Goal: Check status: Check status

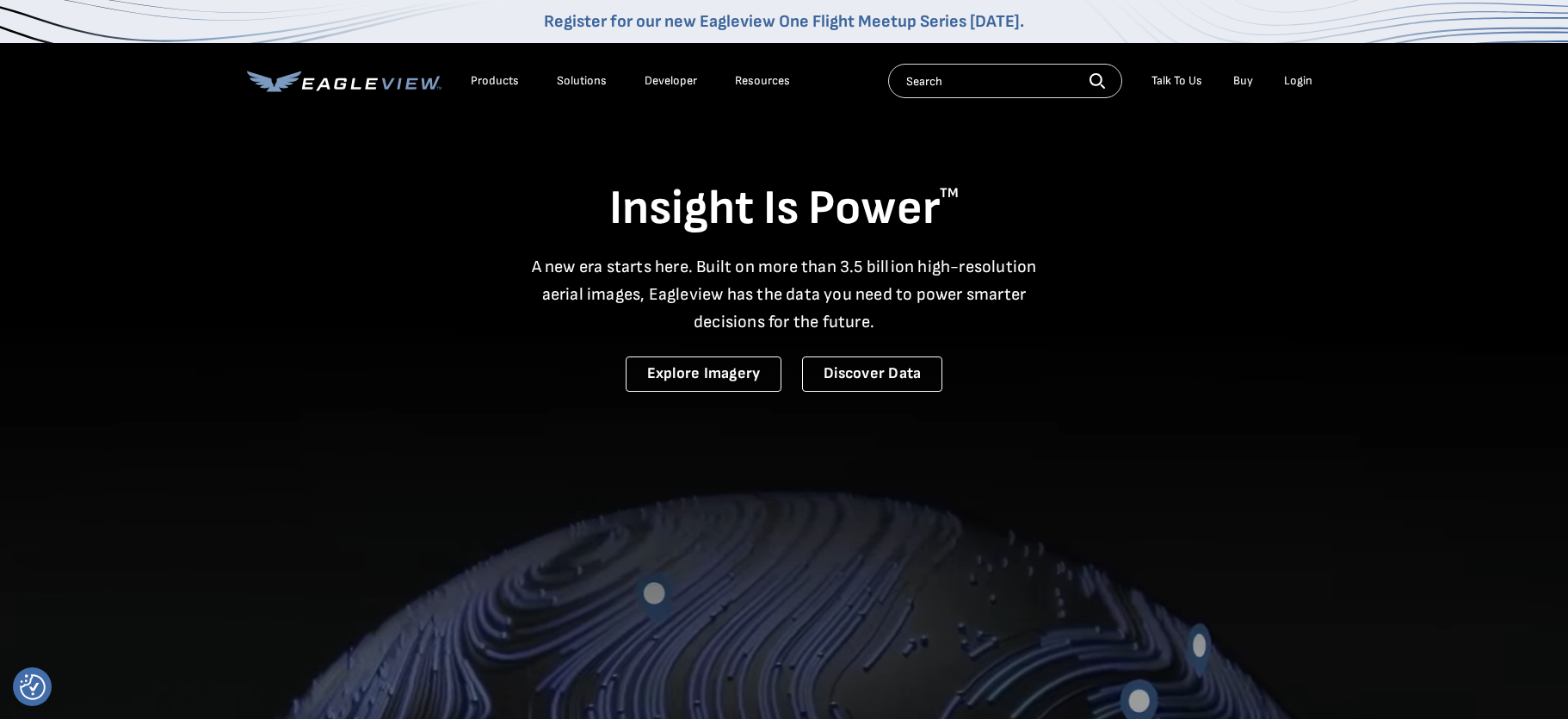
click at [1301, 76] on div "Login" at bounding box center [1298, 81] width 29 height 16
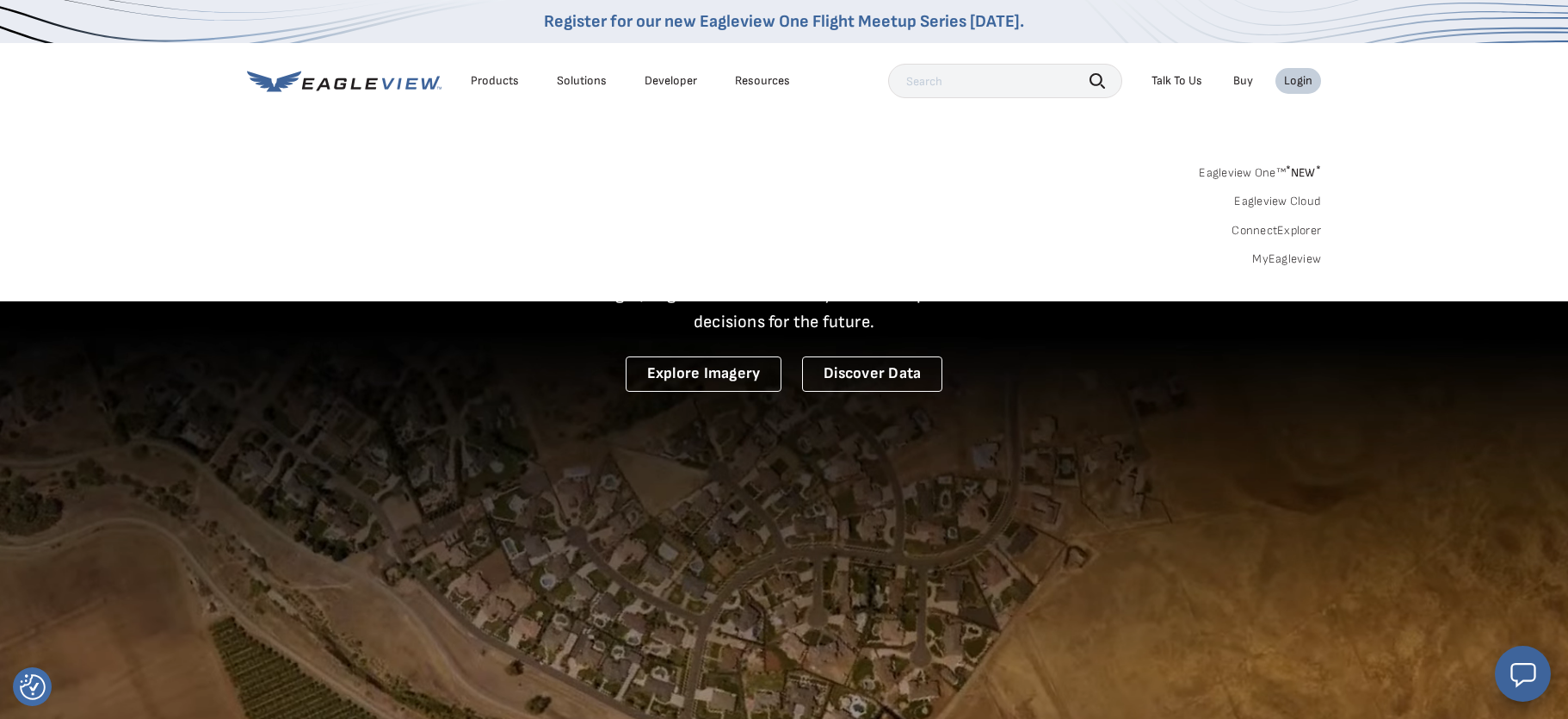
click at [1277, 253] on link "MyEagleview" at bounding box center [1287, 259] width 69 height 16
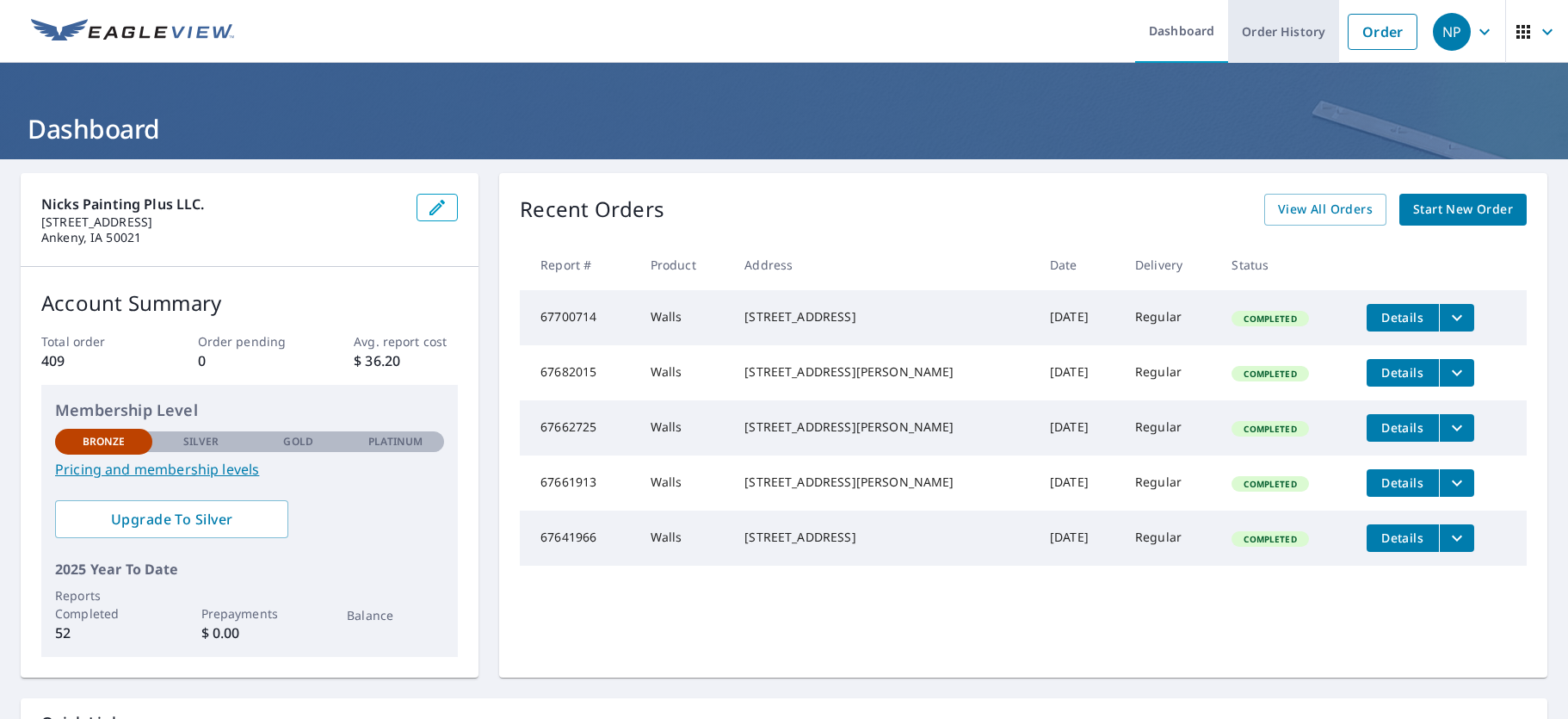
click at [1307, 30] on link "Order History" at bounding box center [1283, 31] width 111 height 62
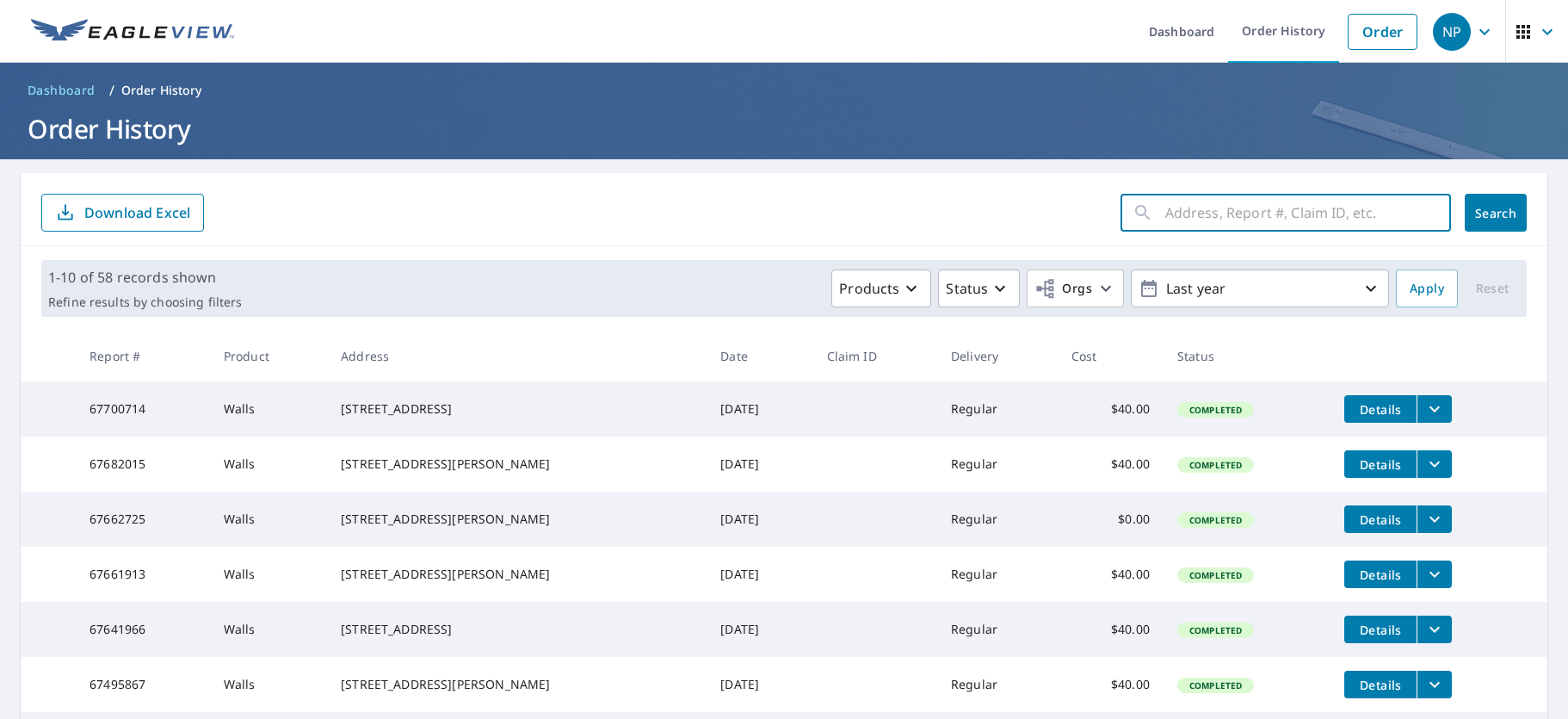
click at [1259, 217] on input "text" at bounding box center [1308, 212] width 286 height 49
type input "[GEOGRAPHIC_DATA]"
click at [1518, 213] on button "Search" at bounding box center [1495, 213] width 62 height 38
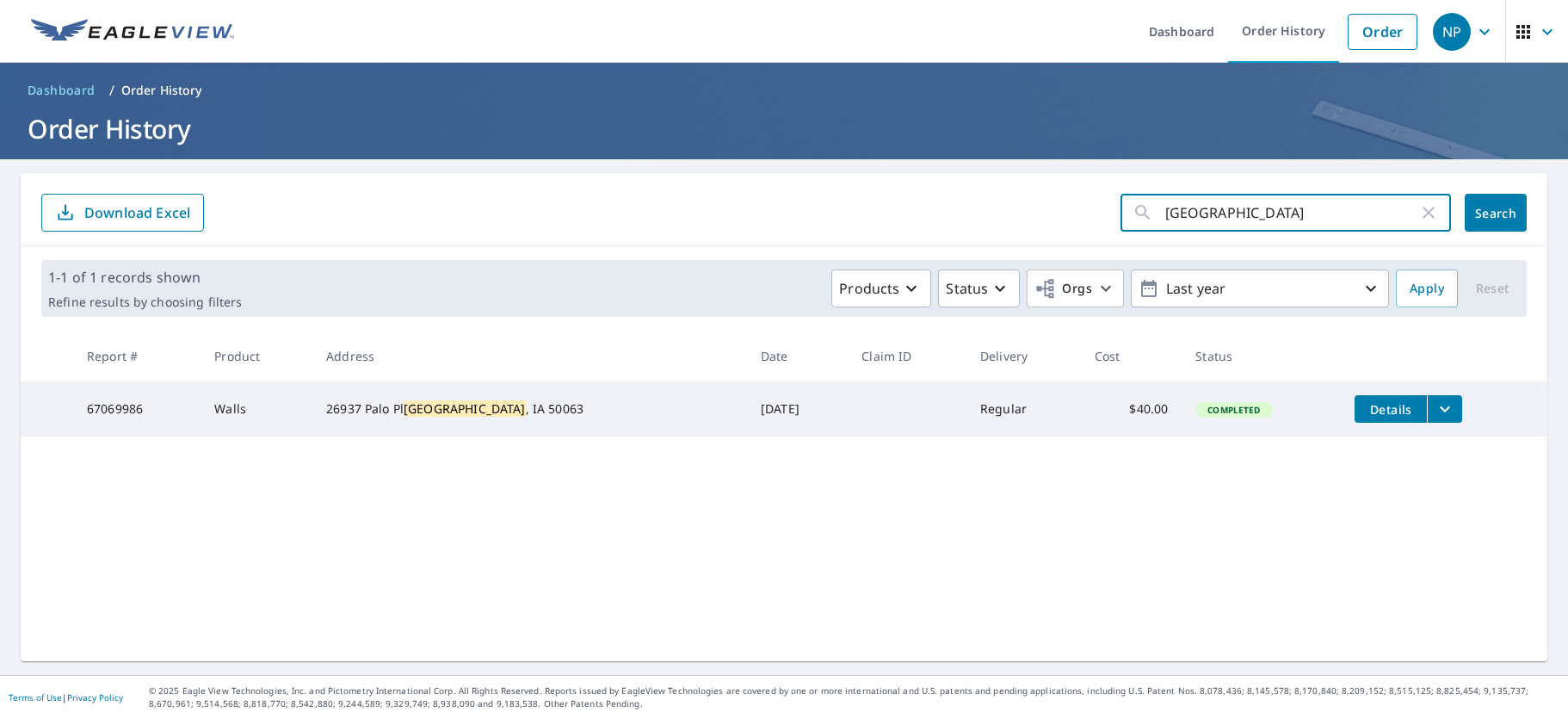
click at [1287, 220] on input "[GEOGRAPHIC_DATA]" at bounding box center [1292, 212] width 253 height 49
paste input "[STREET_ADDRESS][US_STATE]"
drag, startPoint x: 1223, startPoint y: 219, endPoint x: 1017, endPoint y: 216, distance: 206.0
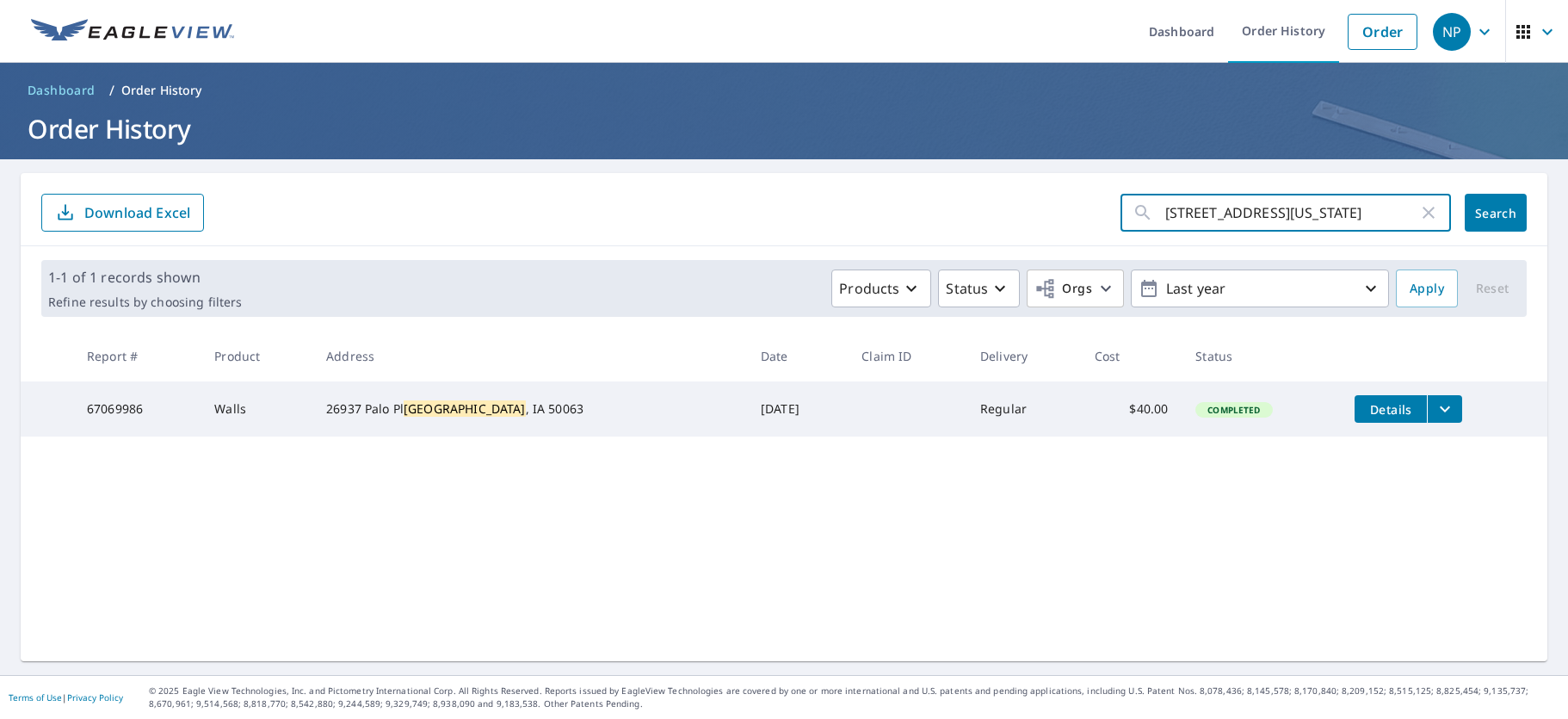
click at [1017, 216] on form "[STREET_ADDRESS][US_STATE] ​ Search Download Excel" at bounding box center [784, 213] width 1485 height 38
click at [1289, 224] on input "[STREET_ADDRESS][US_STATE]" at bounding box center [1292, 212] width 253 height 49
drag, startPoint x: 1378, startPoint y: 215, endPoint x: 1555, endPoint y: 220, distance: 177.1
click at [1555, 220] on main "[STREET_ADDRESS][US_STATE] ​ Search Download Excel 1-1 of 1 records shown Refin…" at bounding box center [784, 417] width 1568 height 516
click at [1377, 219] on input "[STREET_ADDRESS][US_STATE]" at bounding box center [1292, 212] width 253 height 49
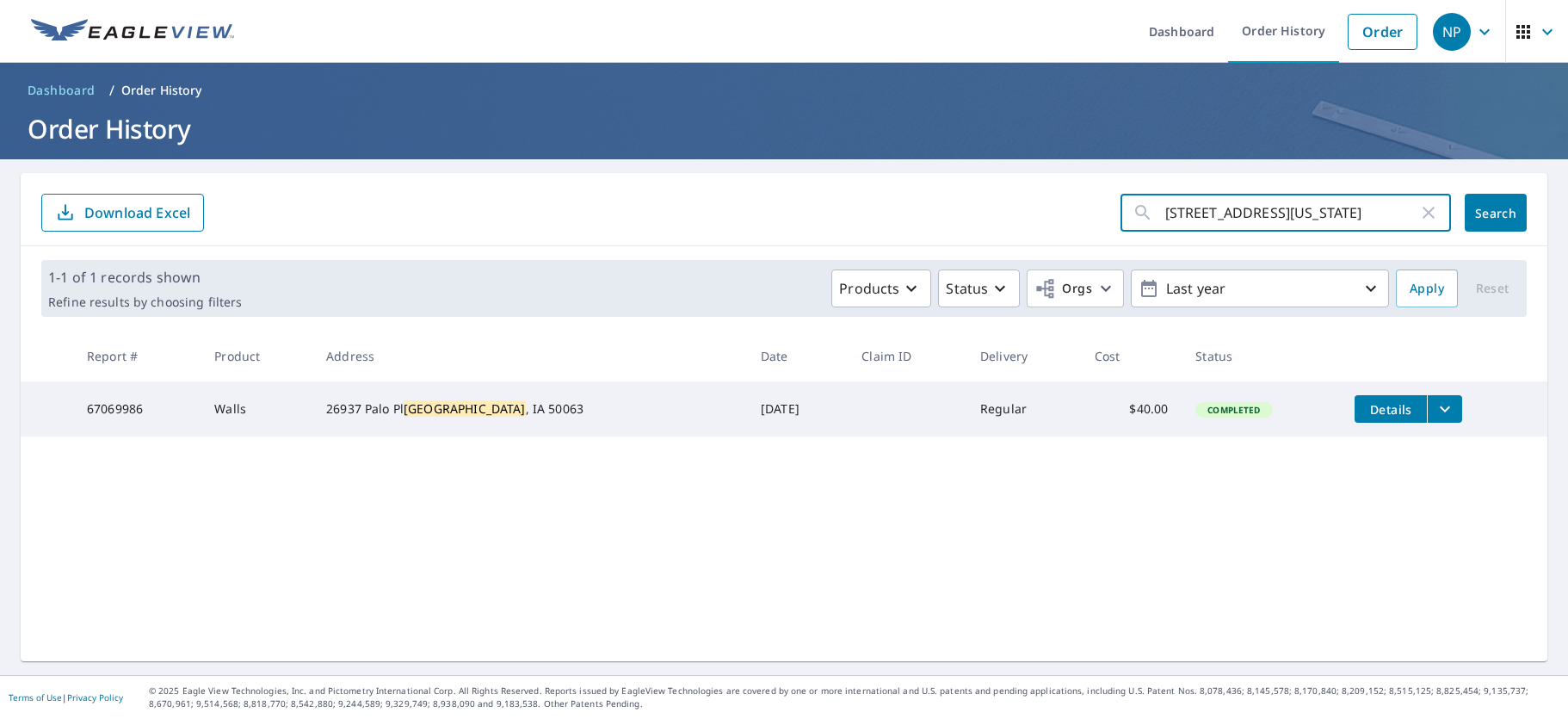
drag, startPoint x: 1377, startPoint y: 215, endPoint x: 1577, endPoint y: 214, distance: 200.0
click at [1567, 214] on html "NP NP Dashboard Order History Order NP Dashboard / Order History Order History …" at bounding box center [784, 360] width 1568 height 719
type input "[GEOGRAPHIC_DATA]"
click at [1496, 213] on button "Search" at bounding box center [1495, 213] width 62 height 38
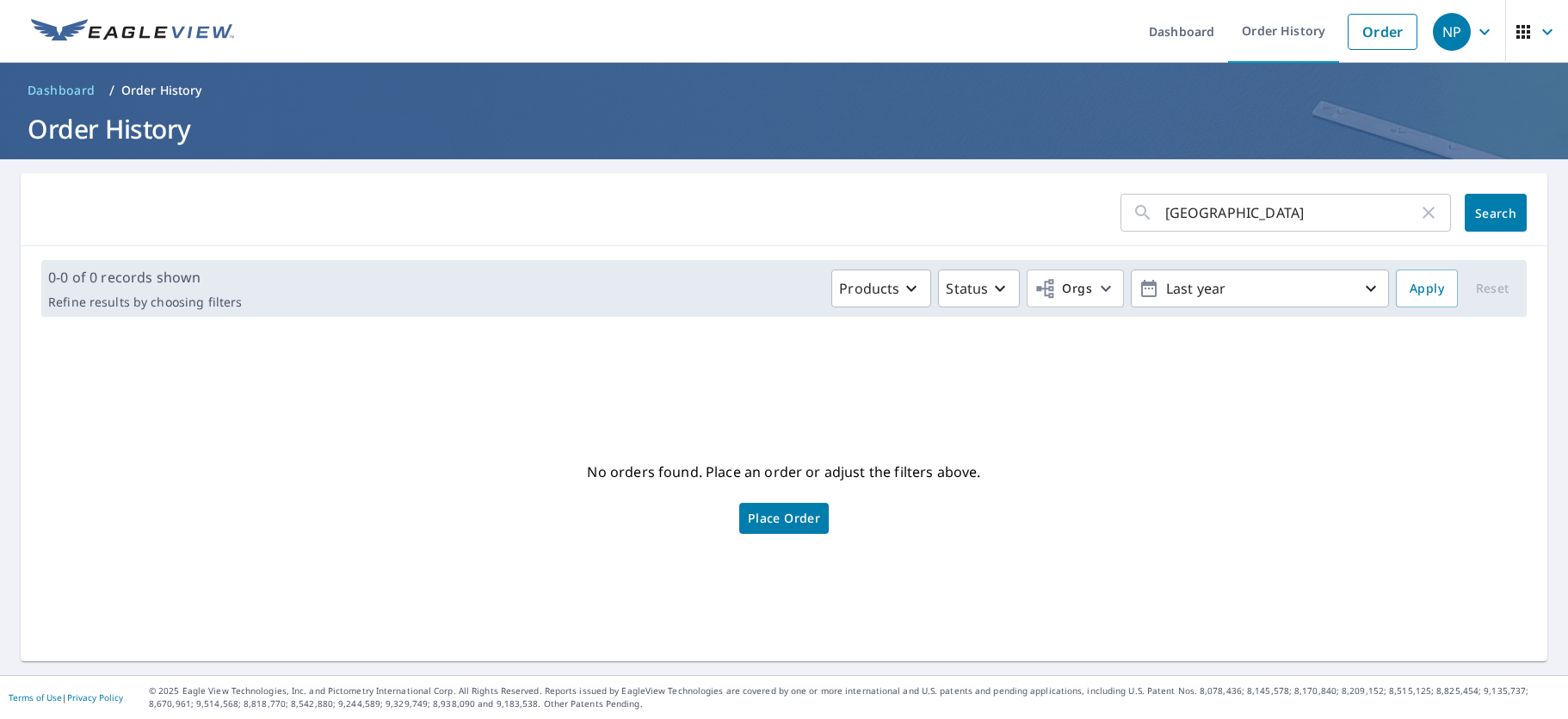
click at [1220, 208] on input "[GEOGRAPHIC_DATA]" at bounding box center [1292, 212] width 253 height 49
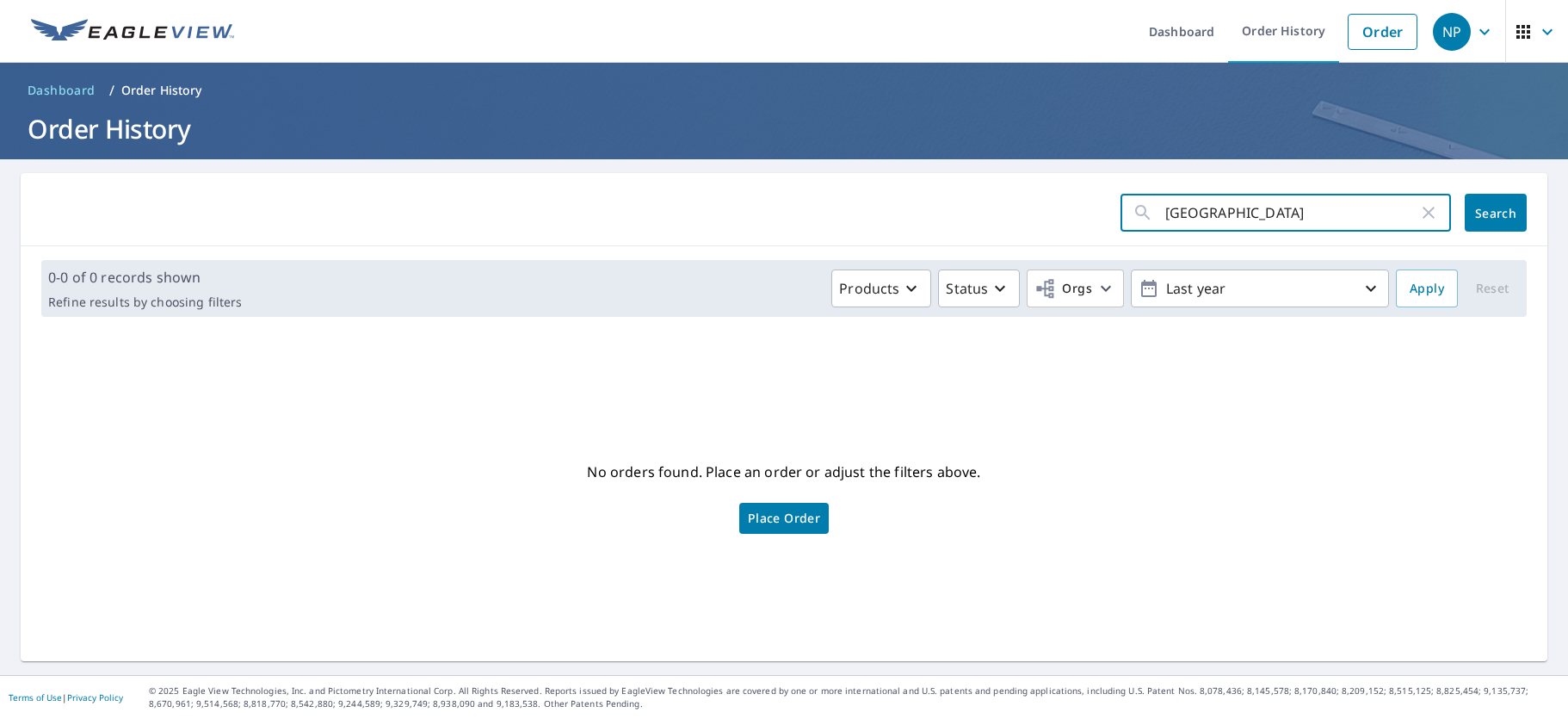
drag, startPoint x: 1213, startPoint y: 209, endPoint x: 1721, endPoint y: 186, distance: 508.5
click at [1567, 186] on html "NP NP Dashboard Order History Order NP Dashboard / Order History Order History …" at bounding box center [784, 360] width 1568 height 719
paste input "[STREET_ADDRESS][US_STATE]"
type input "29193"
click at [1496, 213] on button "Search" at bounding box center [1495, 213] width 62 height 38
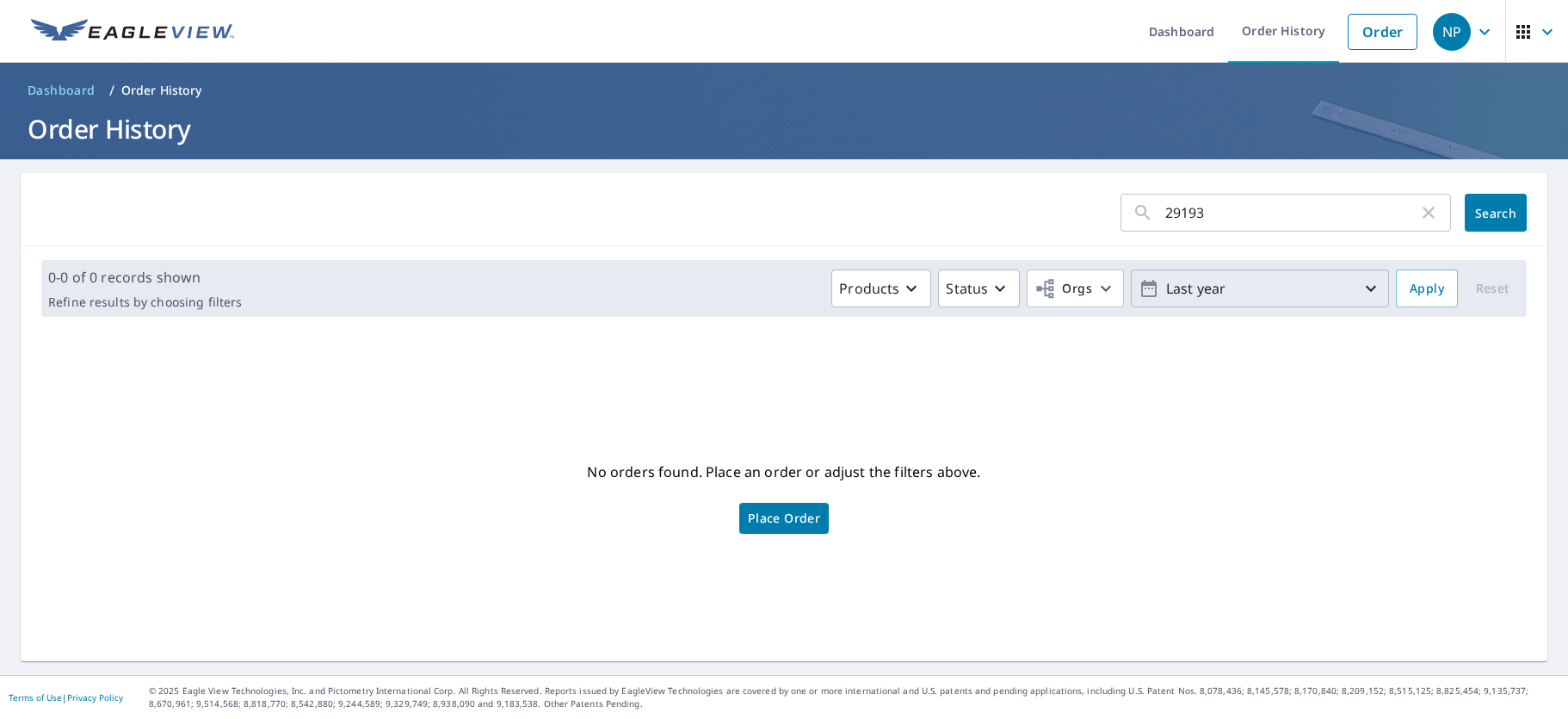
click at [1234, 300] on p "Last year" at bounding box center [1259, 288] width 201 height 30
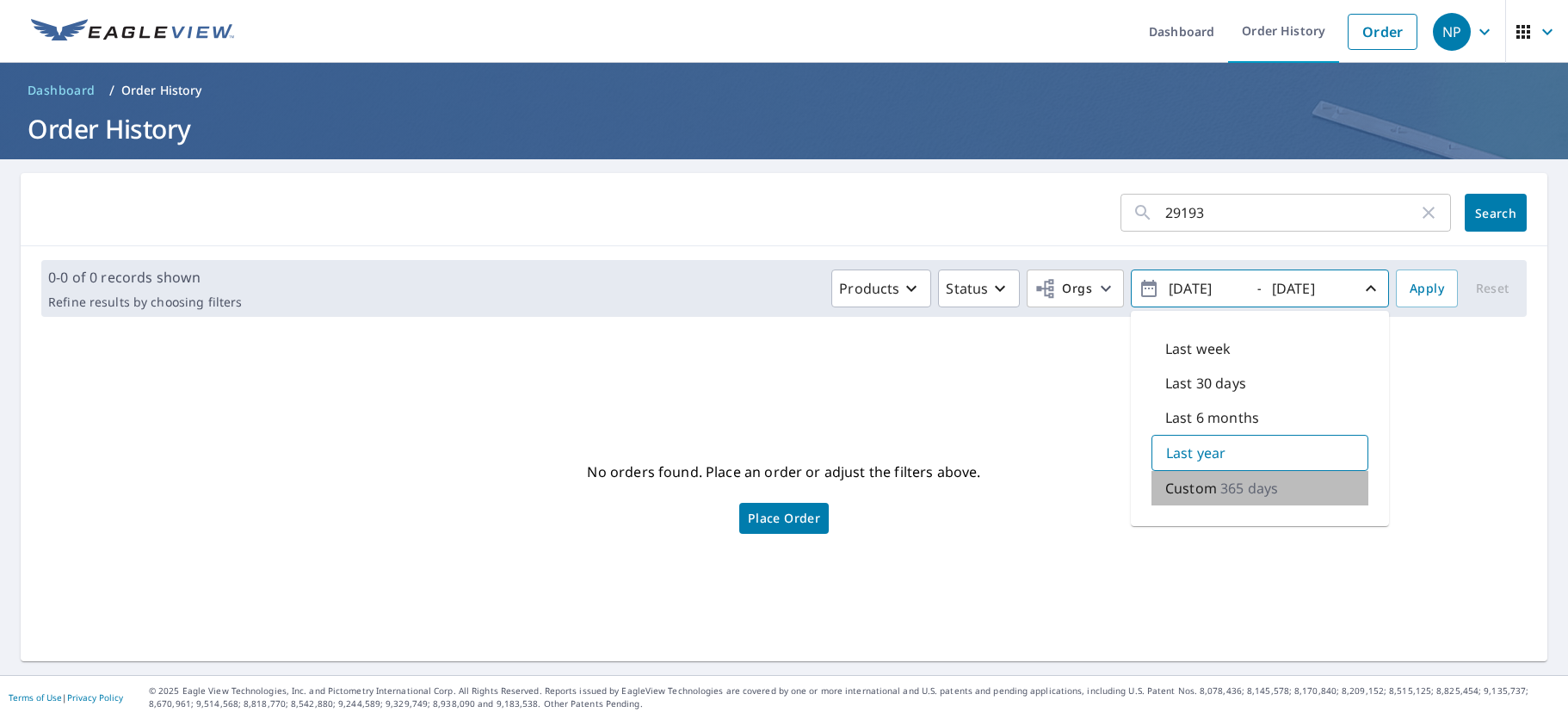
click at [1203, 486] on p "Custom" at bounding box center [1191, 487] width 51 height 21
click at [1323, 478] on div "Custom 365 days" at bounding box center [1259, 487] width 217 height 37
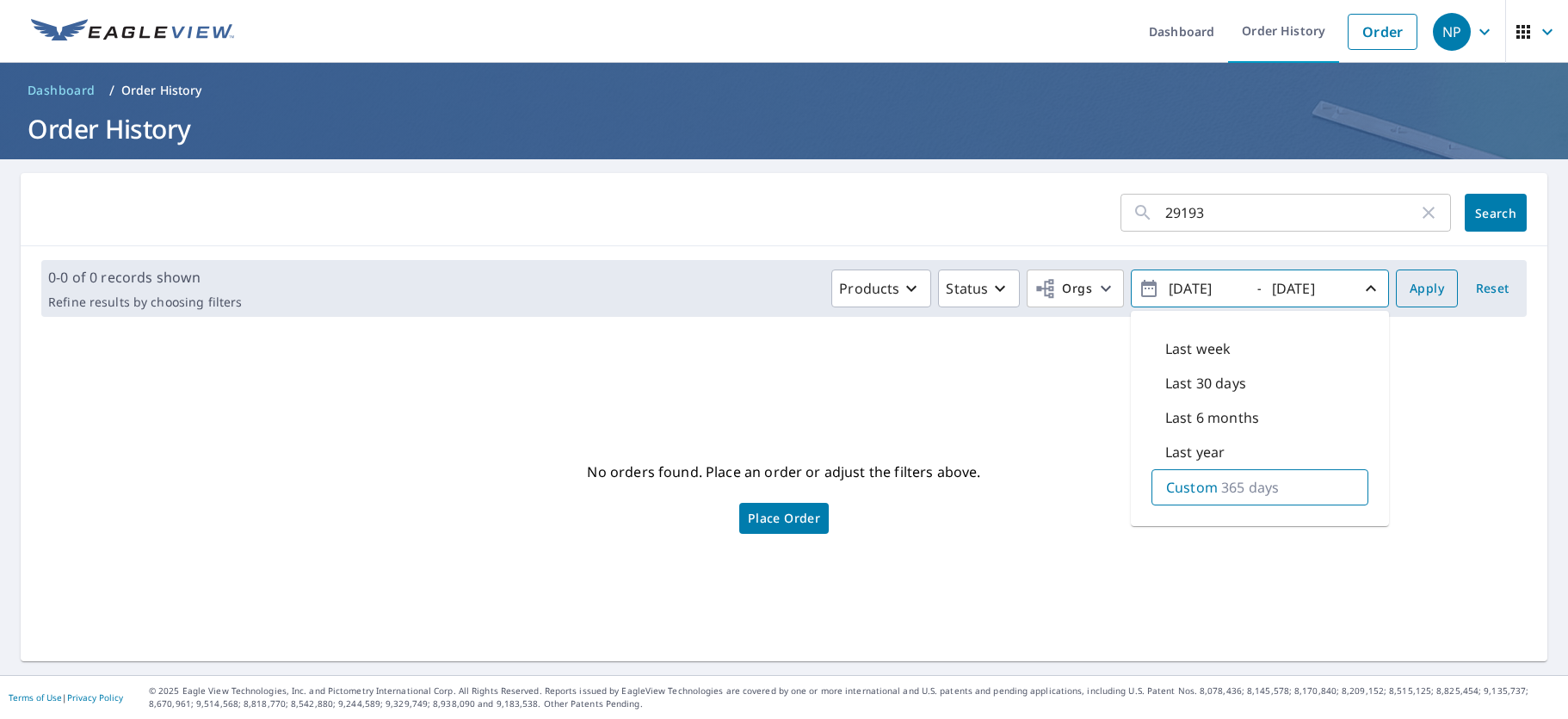
click at [1446, 288] on button "Apply" at bounding box center [1426, 288] width 62 height 38
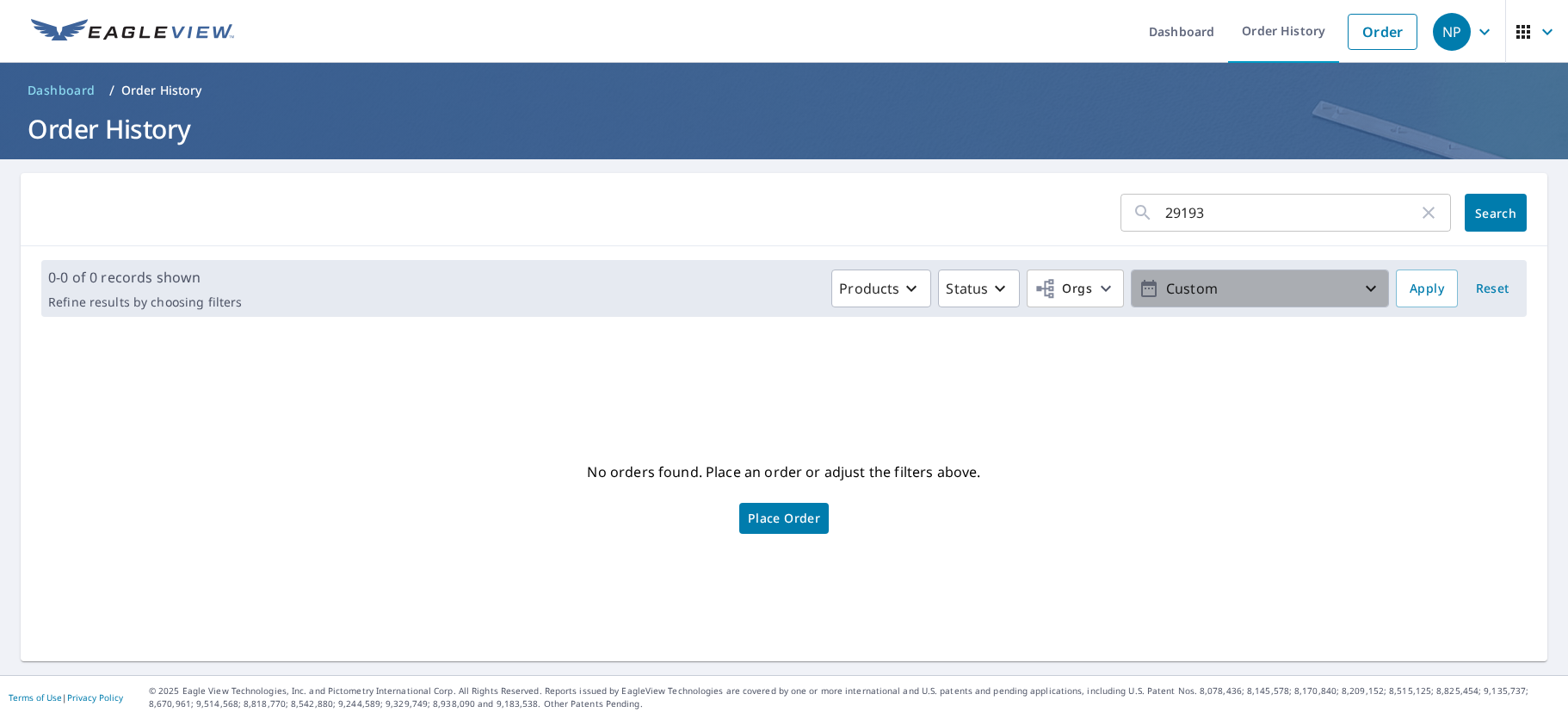
click at [1343, 292] on p "Custom" at bounding box center [1259, 288] width 201 height 30
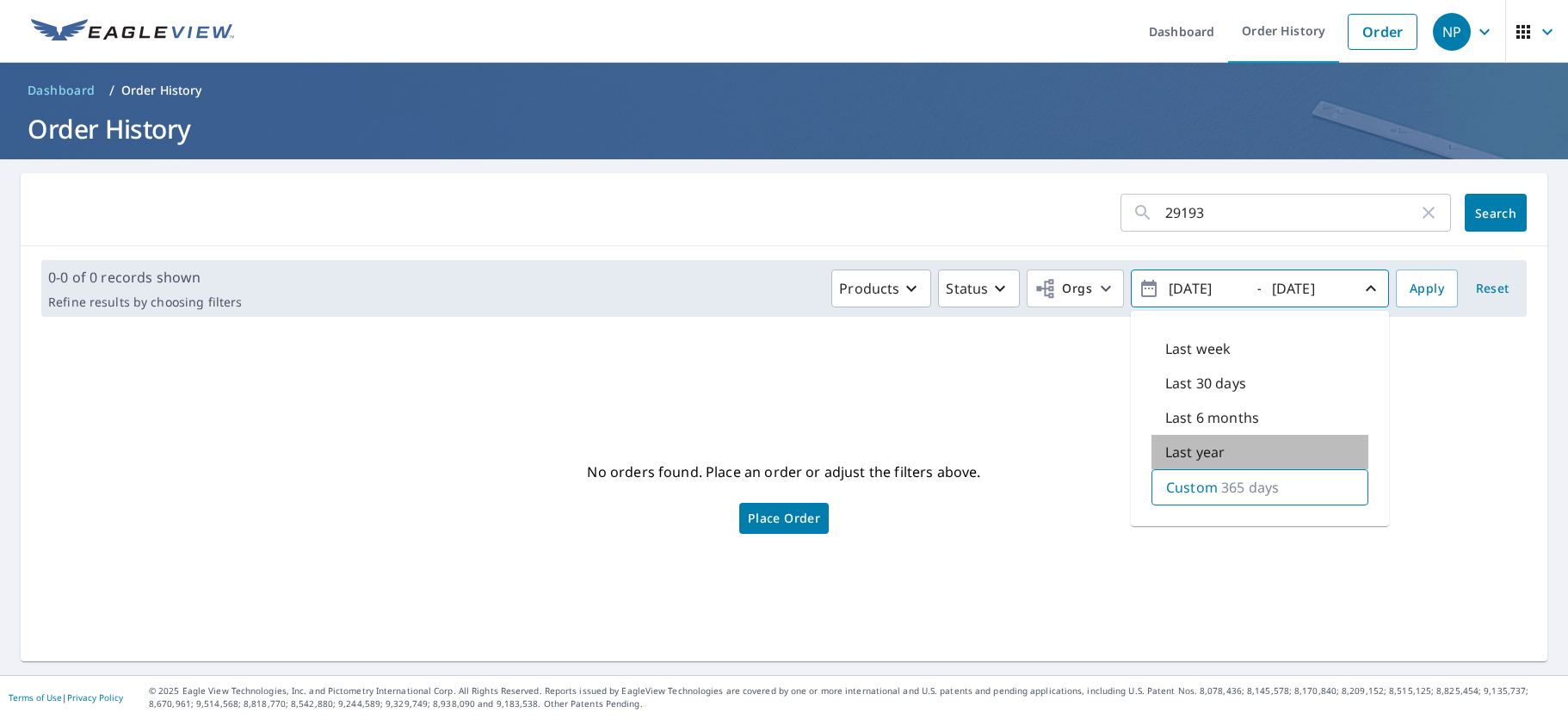
click at [1202, 451] on p "Last year" at bounding box center [1195, 452] width 59 height 21
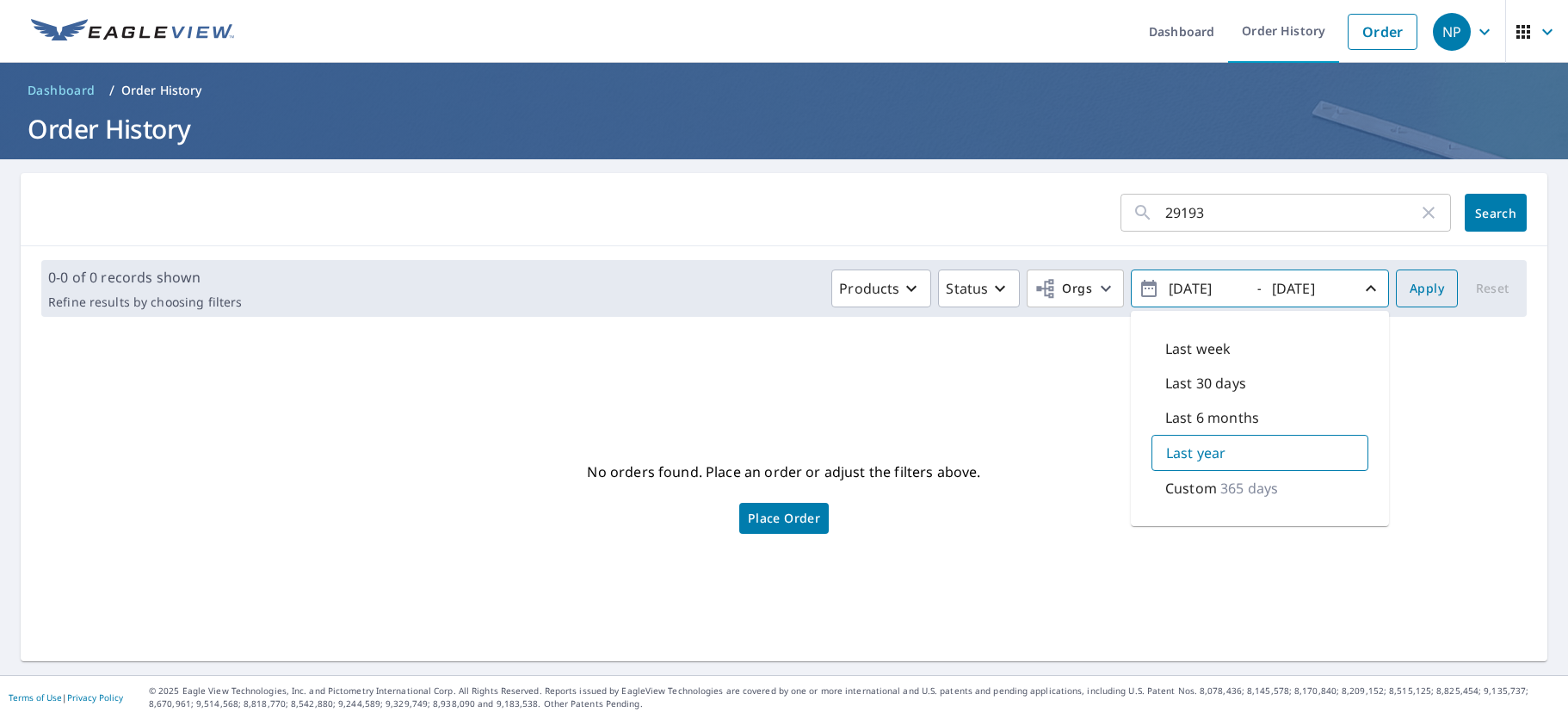
click at [1421, 285] on span "Apply" at bounding box center [1426, 289] width 35 height 22
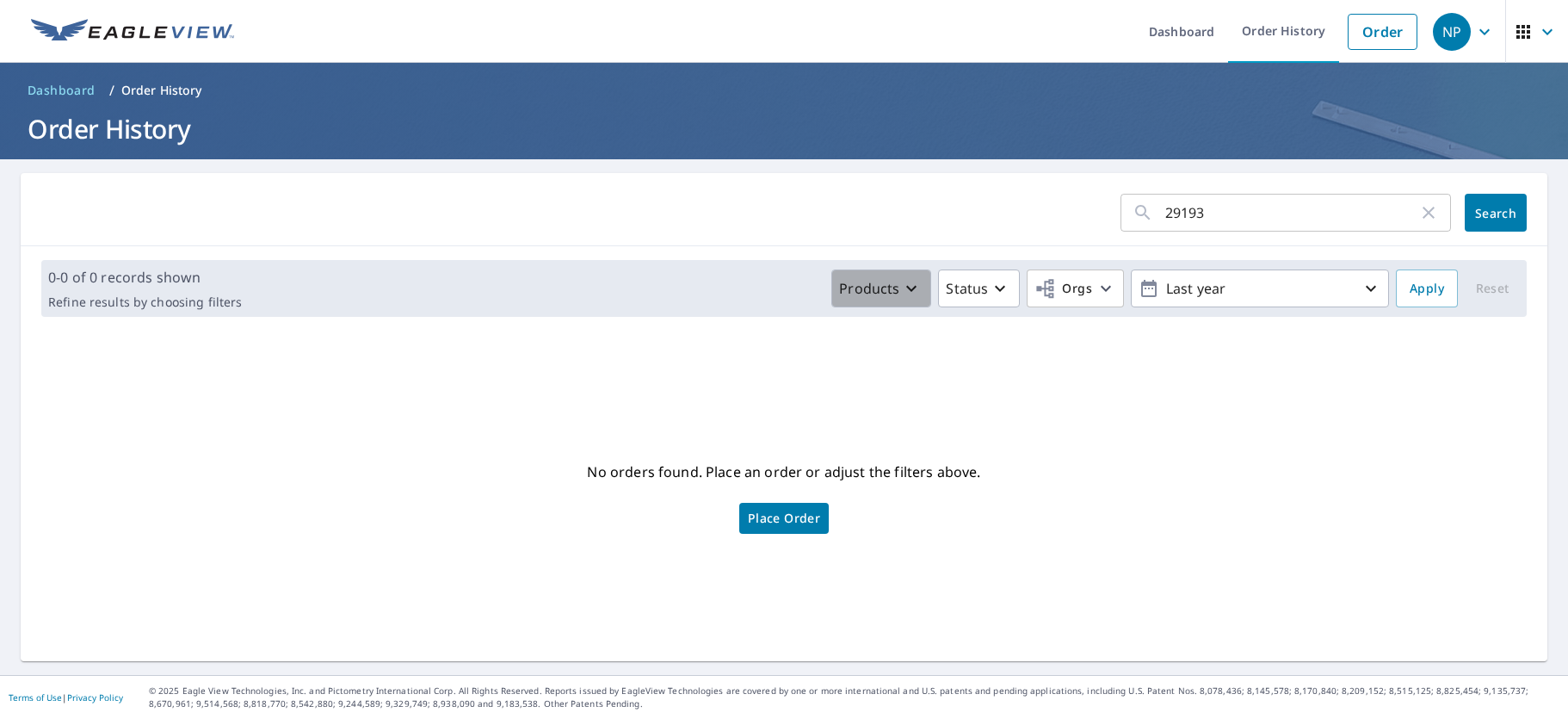
click at [920, 292] on icon "button" at bounding box center [911, 288] width 21 height 21
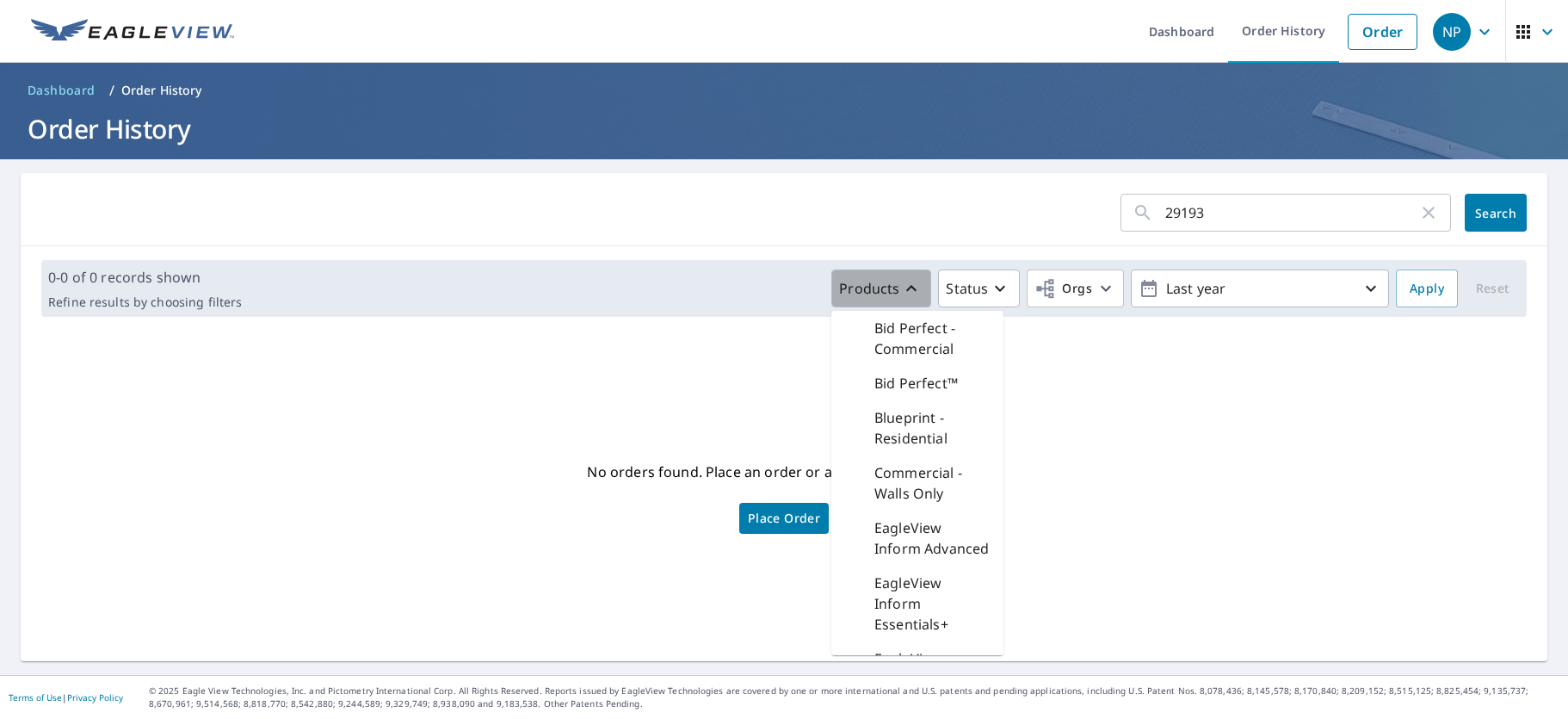
click at [920, 292] on icon "button" at bounding box center [911, 288] width 21 height 21
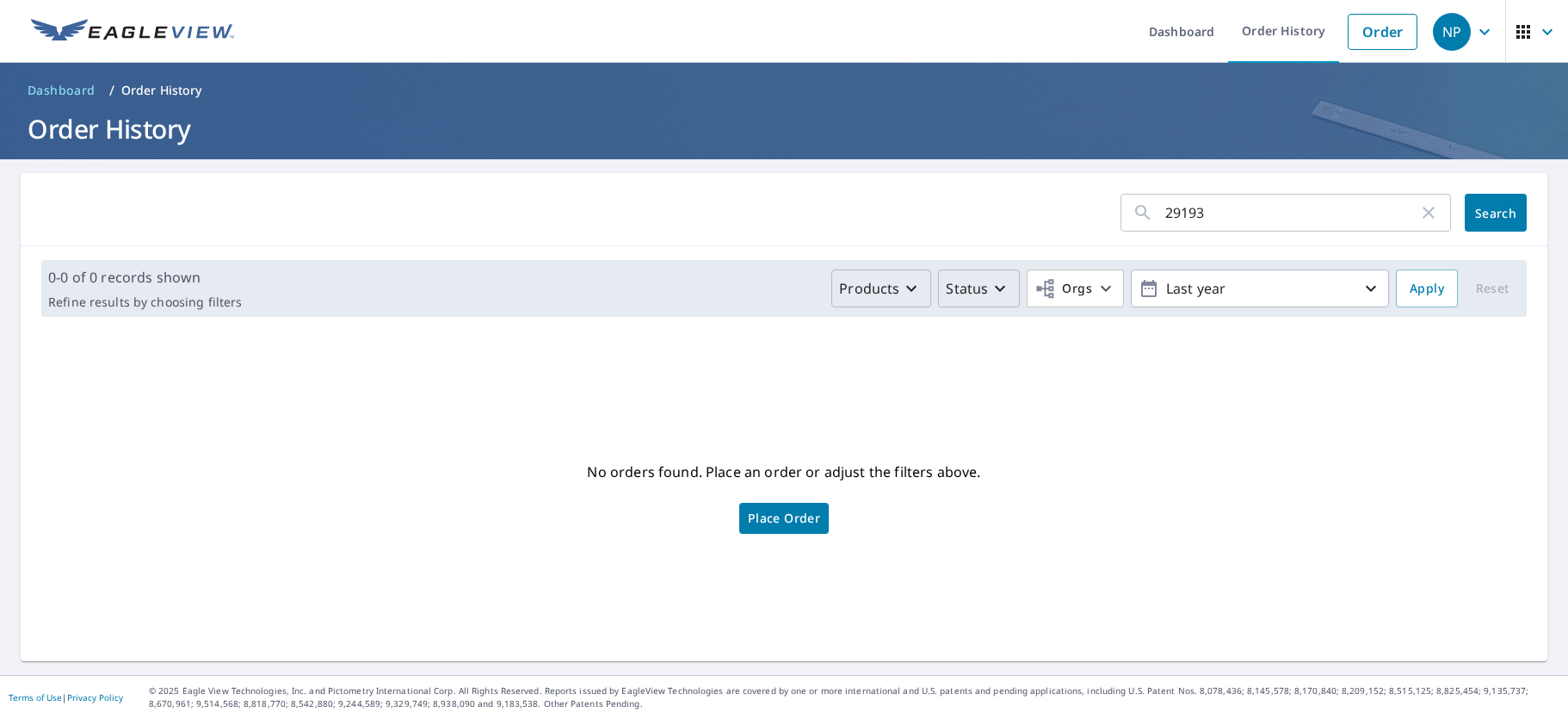
click at [979, 291] on p "Status" at bounding box center [966, 288] width 43 height 21
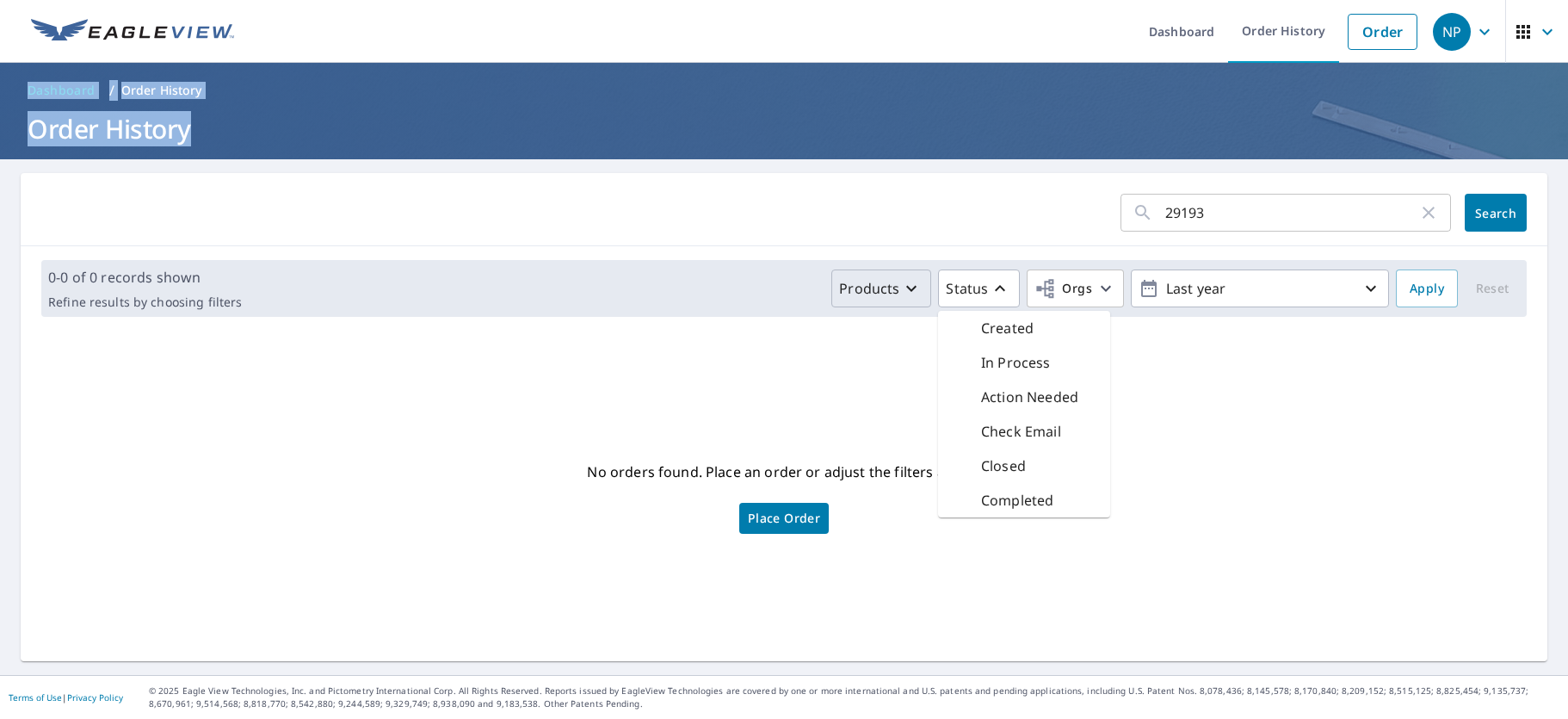
drag, startPoint x: 389, startPoint y: 154, endPoint x: 23, endPoint y: 82, distance: 373.0
click at [23, 82] on header "Dashboard / Order History Order History" at bounding box center [784, 110] width 1568 height 96
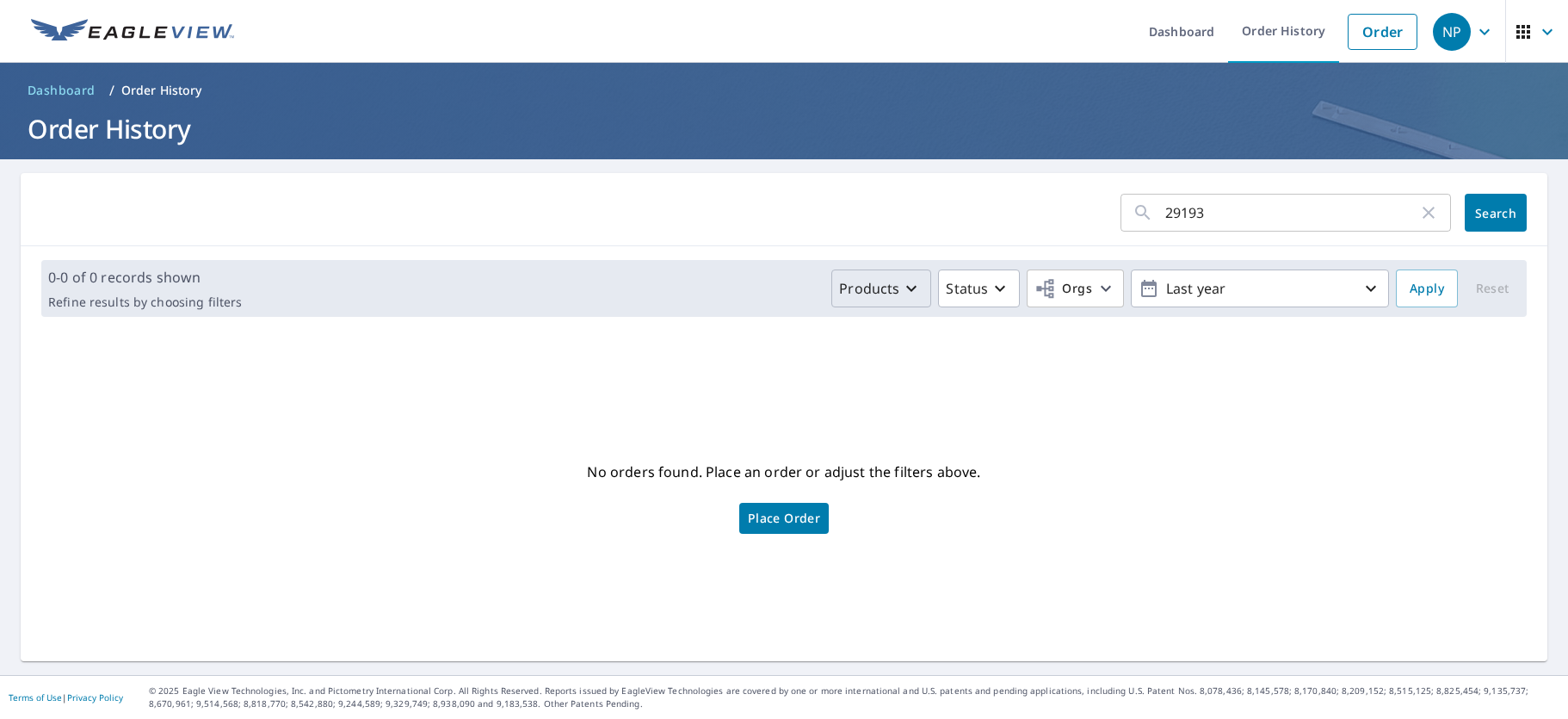
click at [449, 173] on div "29193 ​ Search" at bounding box center [784, 210] width 1526 height 73
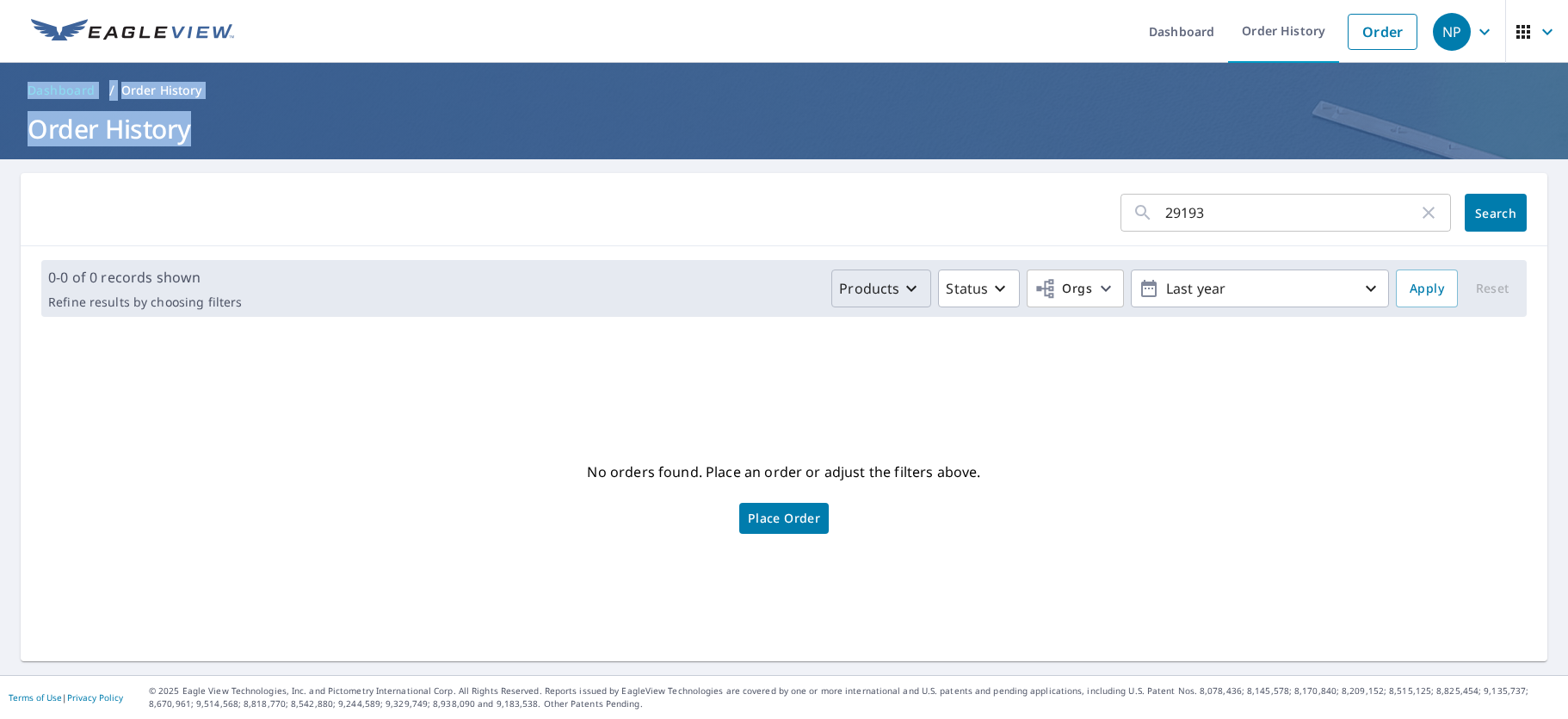
drag, startPoint x: 206, startPoint y: 148, endPoint x: 22, endPoint y: 77, distance: 197.2
click at [22, 77] on header "Dashboard / Order History Order History" at bounding box center [784, 110] width 1568 height 96
click at [232, 127] on h1 "Order History" at bounding box center [784, 129] width 1526 height 36
drag, startPoint x: 167, startPoint y: 129, endPoint x: 96, endPoint y: 102, distance: 76.0
click at [20, 82] on header "Dashboard / Order History Order History" at bounding box center [784, 110] width 1568 height 96
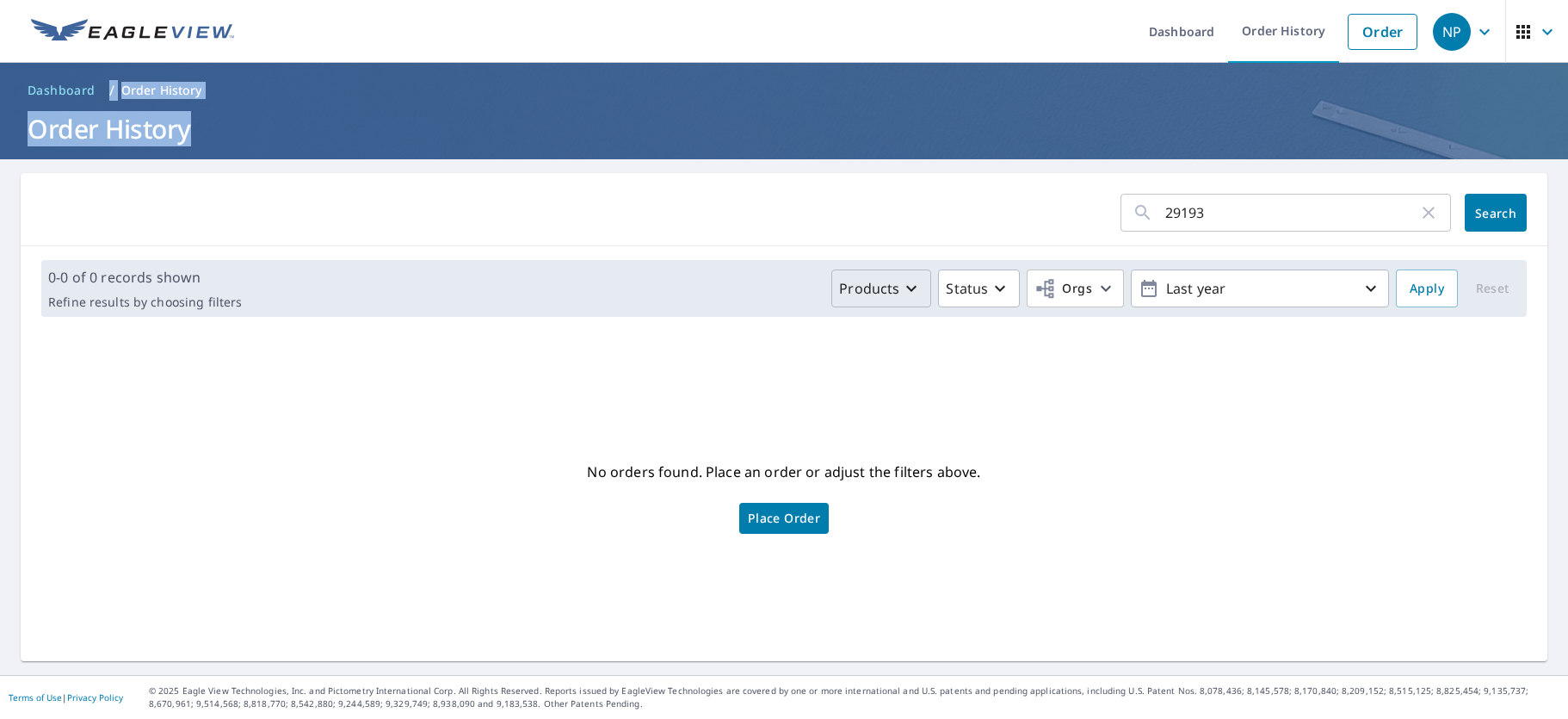
click at [275, 152] on header "Dashboard / Order History Order History" at bounding box center [784, 110] width 1568 height 96
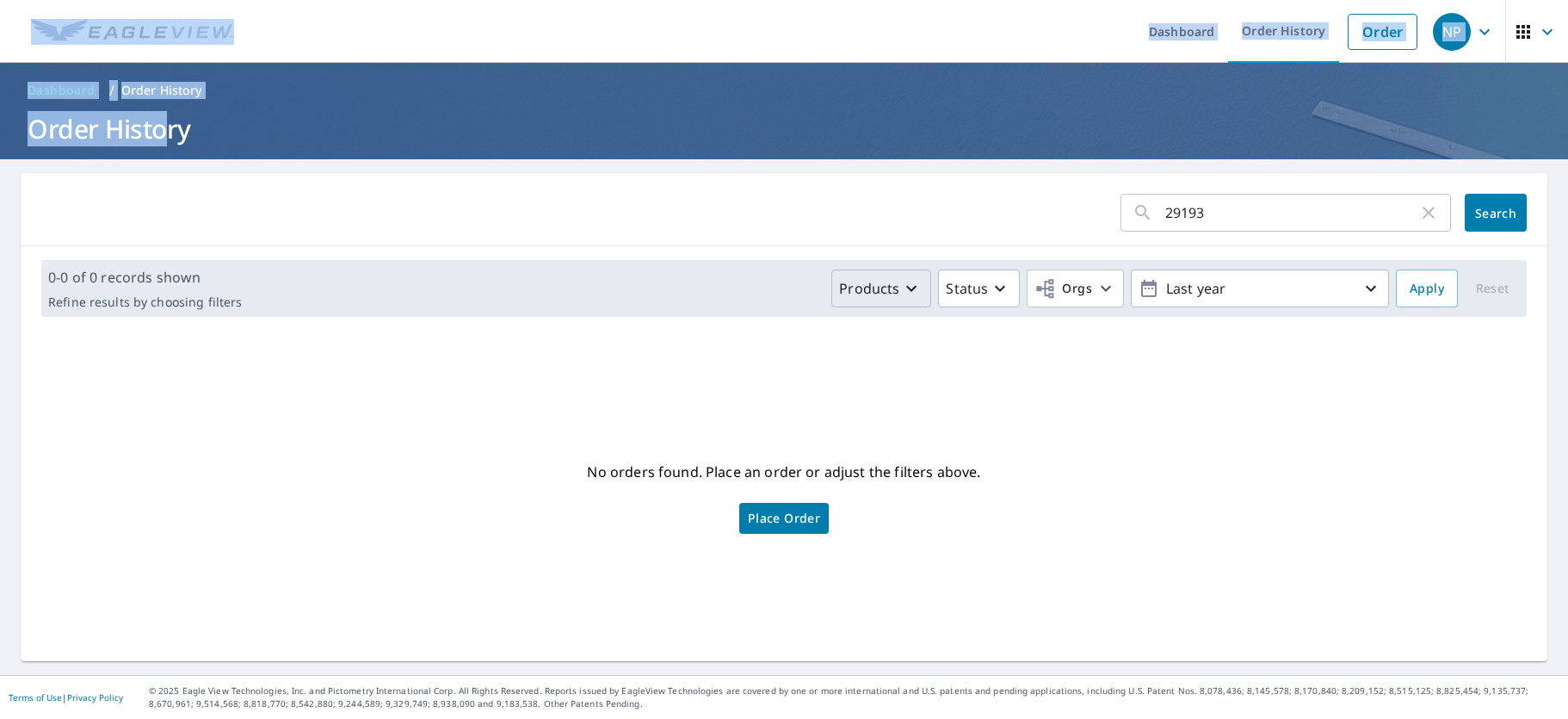
drag, startPoint x: 162, startPoint y: 146, endPoint x: 43, endPoint y: 115, distance: 123.0
click at [0, 102] on html "NP NP Dashboard Order History Order NP Dashboard / Order History Order History …" at bounding box center [784, 360] width 1568 height 719
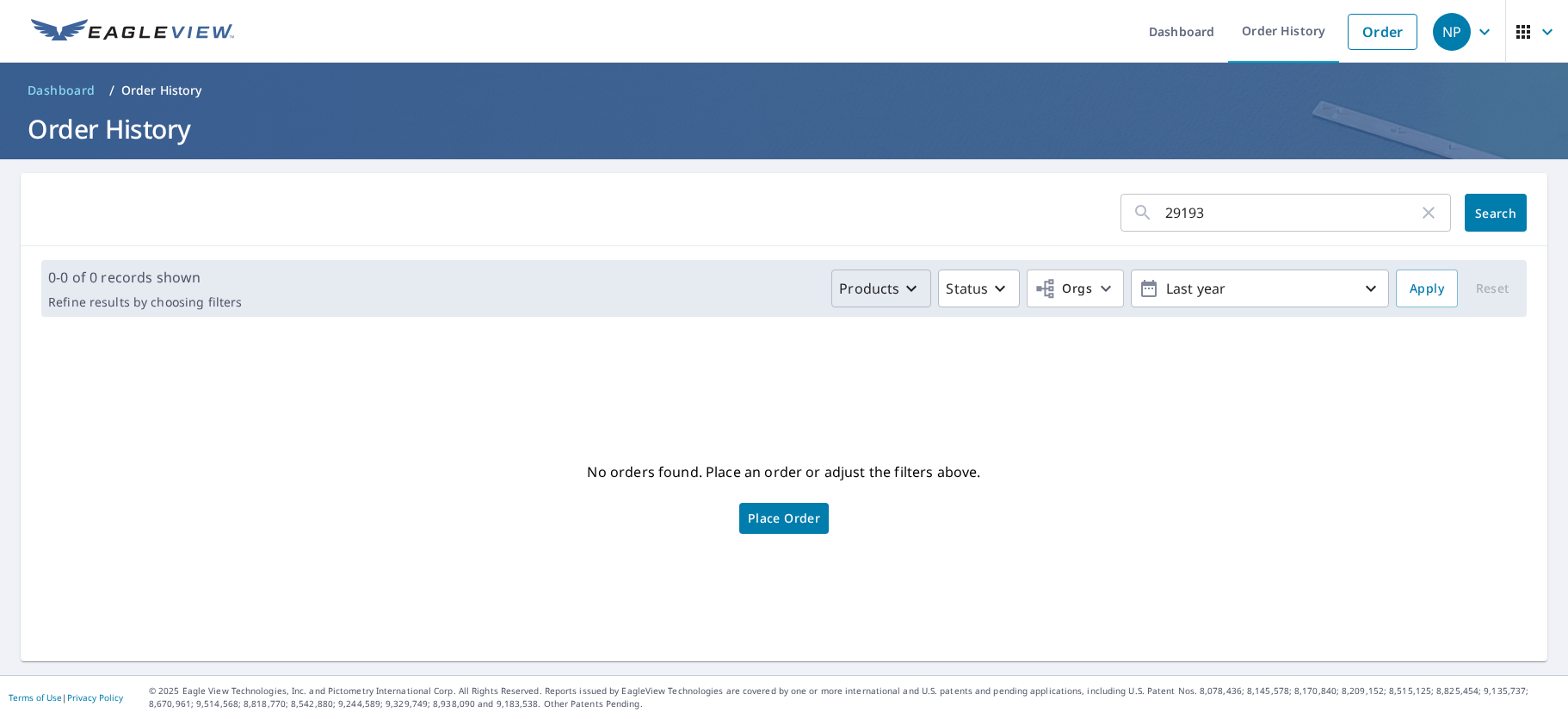
click at [273, 161] on main "29193 ​ Search 0-0 of 0 records shown Refine results by choosing filters Produc…" at bounding box center [784, 417] width 1568 height 516
